Goal: Task Accomplishment & Management: Manage account settings

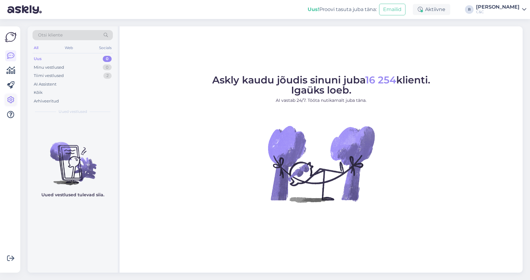
click at [10, 97] on icon at bounding box center [10, 99] width 7 height 7
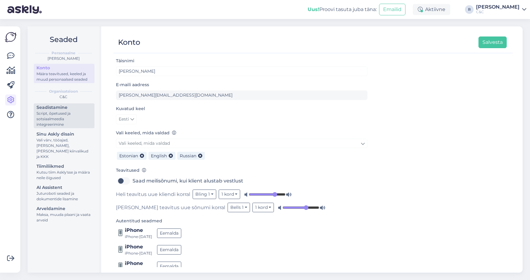
click at [54, 119] on div "Script, õpetused ja sotsiaalmeedia integreerimine" at bounding box center [63, 119] width 55 height 17
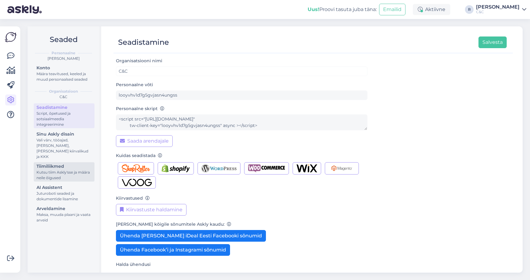
click at [57, 170] on div "Kutsu tiim Askly'sse ja määra neile õigused" at bounding box center [63, 175] width 55 height 11
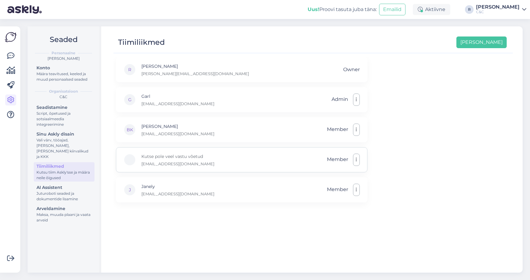
click at [356, 159] on icon "button" at bounding box center [356, 159] width 1 height 5
click at [328, 188] on link "Eemalda" at bounding box center [327, 189] width 65 height 15
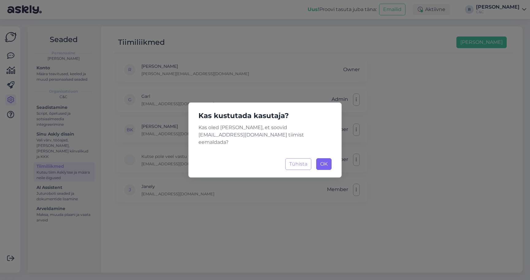
click at [327, 159] on button "OK Laadimine..." at bounding box center [323, 164] width 15 height 12
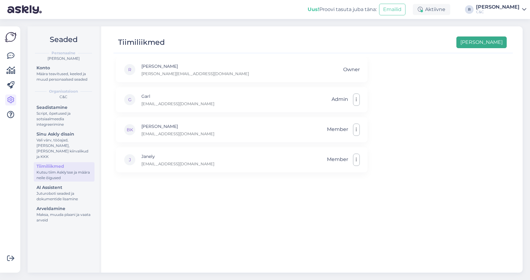
click at [486, 41] on button "[PERSON_NAME]" at bounding box center [481, 42] width 50 height 12
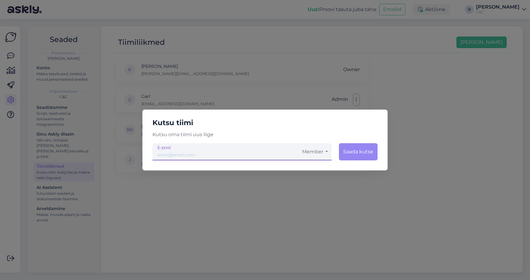
click at [189, 151] on input "email" at bounding box center [225, 151] width 146 height 17
type input "[EMAIL_ADDRESS][DOMAIN_NAME]"
click at [365, 148] on button "Saada kutse" at bounding box center [358, 151] width 39 height 17
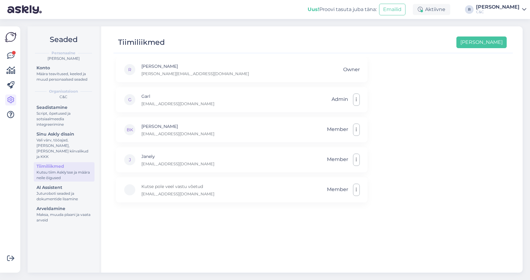
click at [309, 3] on div "Uus! Proovi tasuta [PERSON_NAME]: Emailid Aktiivne R [PERSON_NAME] C&C" at bounding box center [265, 9] width 530 height 19
click at [262, 33] on div "Tiimiliikmed [PERSON_NAME]" at bounding box center [312, 42] width 399 height 21
